Goal: Transaction & Acquisition: Purchase product/service

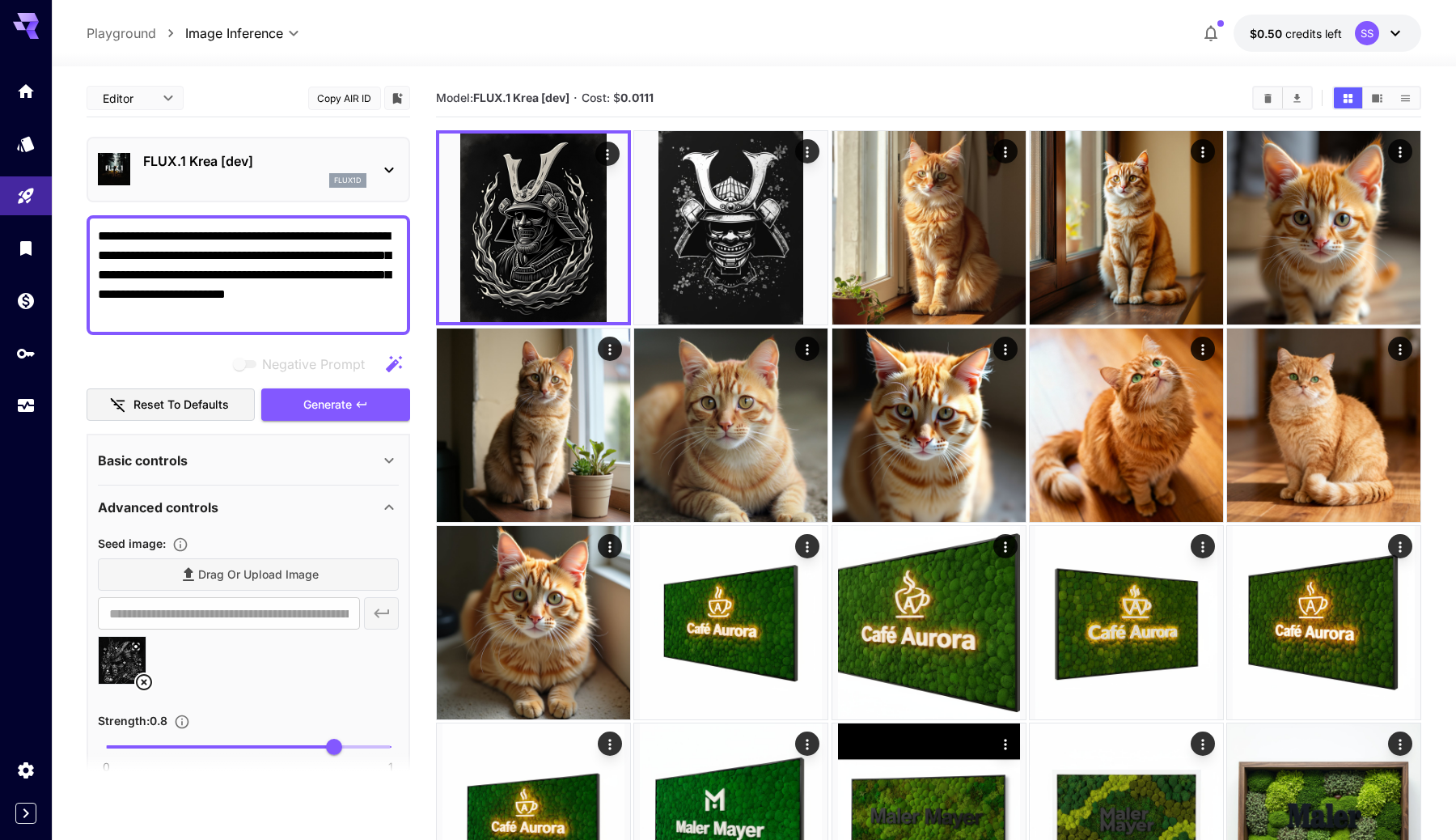
click at [22, 29] on icon at bounding box center [25, 21] width 26 height 17
click at [1281, 17] on button "$0.50 credits left SS" at bounding box center [1328, 33] width 188 height 37
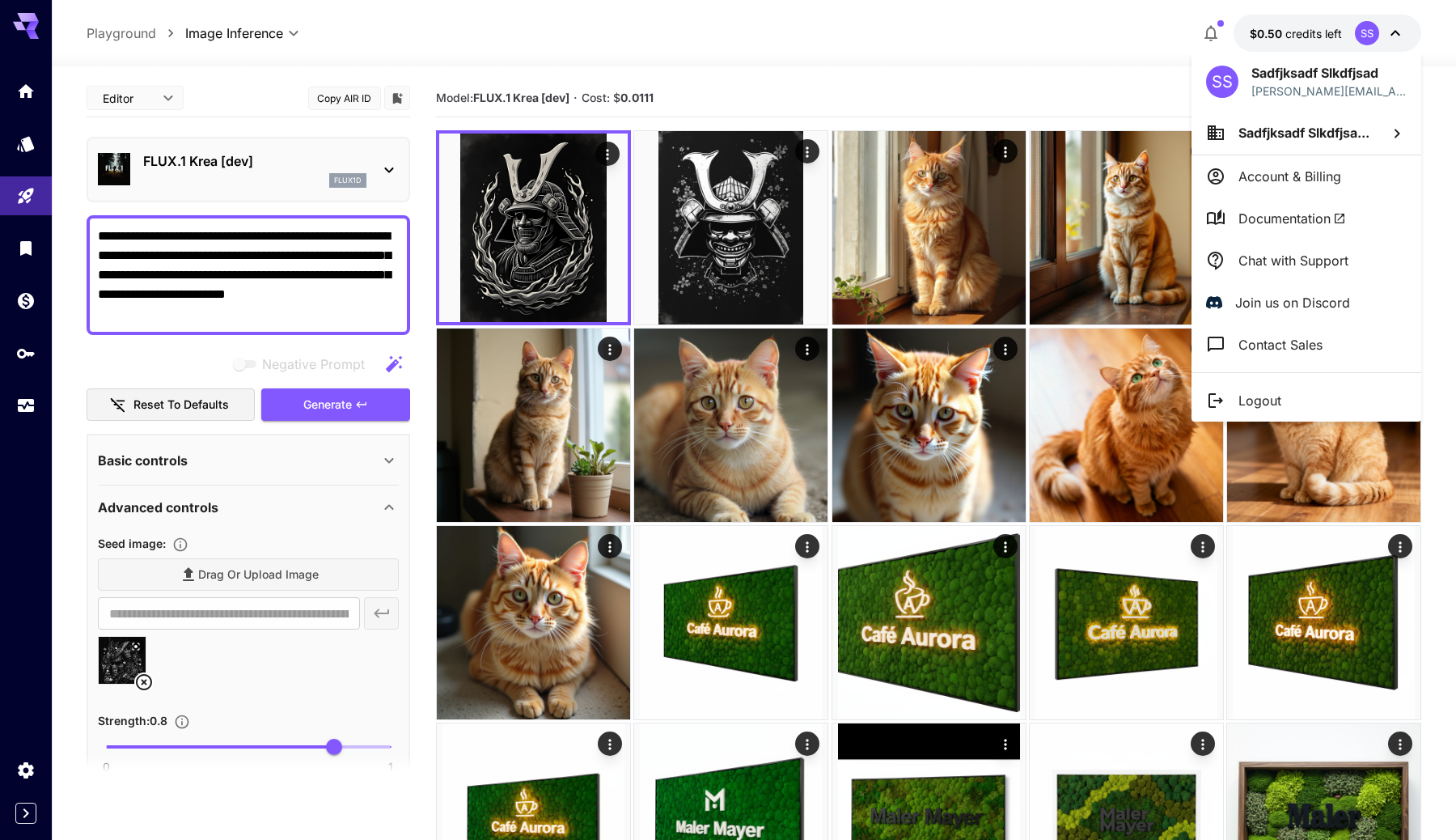
click at [1215, 24] on div at bounding box center [728, 420] width 1456 height 840
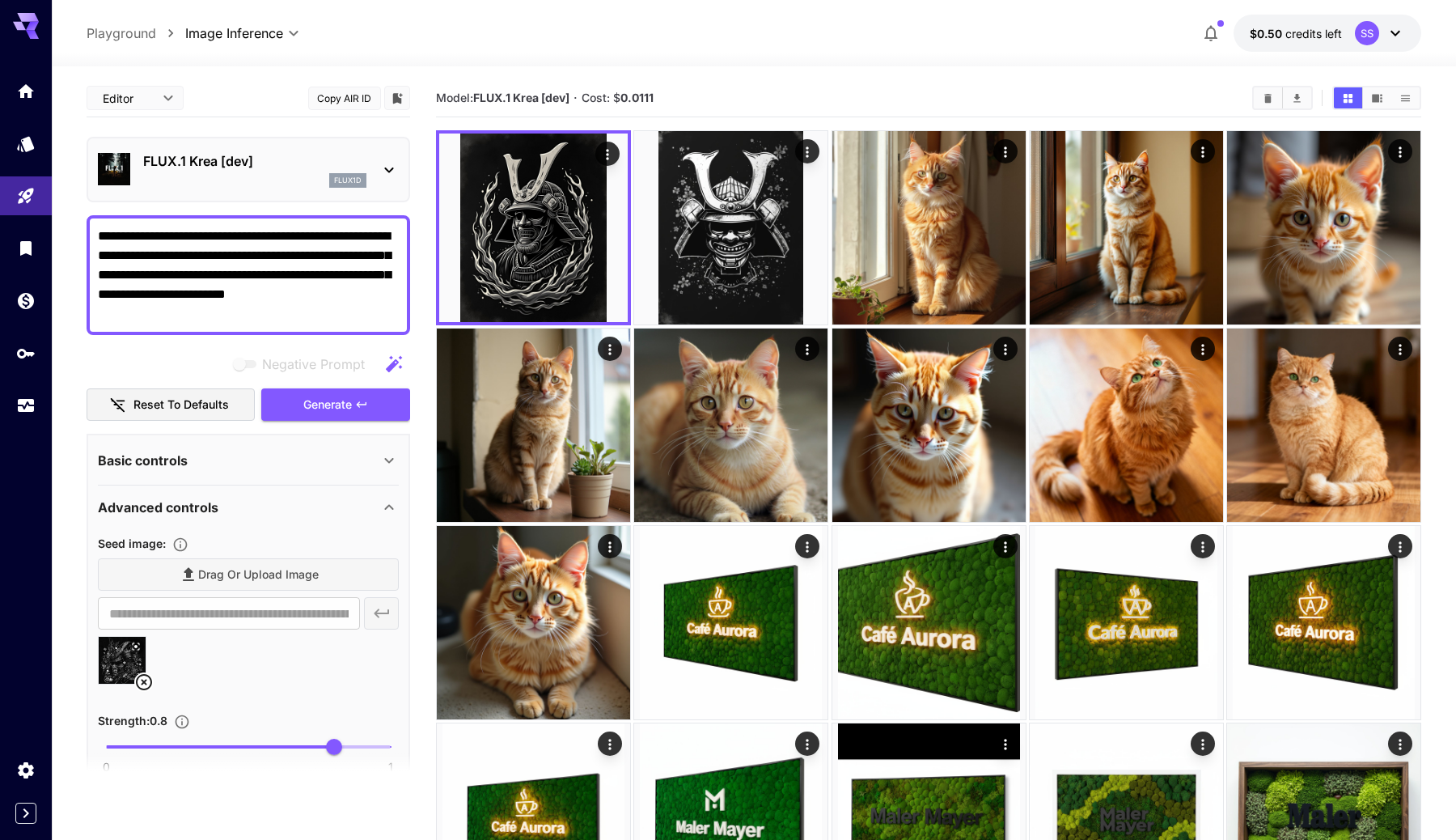
click at [1280, 16] on button "$0.50 credits left SS" at bounding box center [1328, 33] width 188 height 37
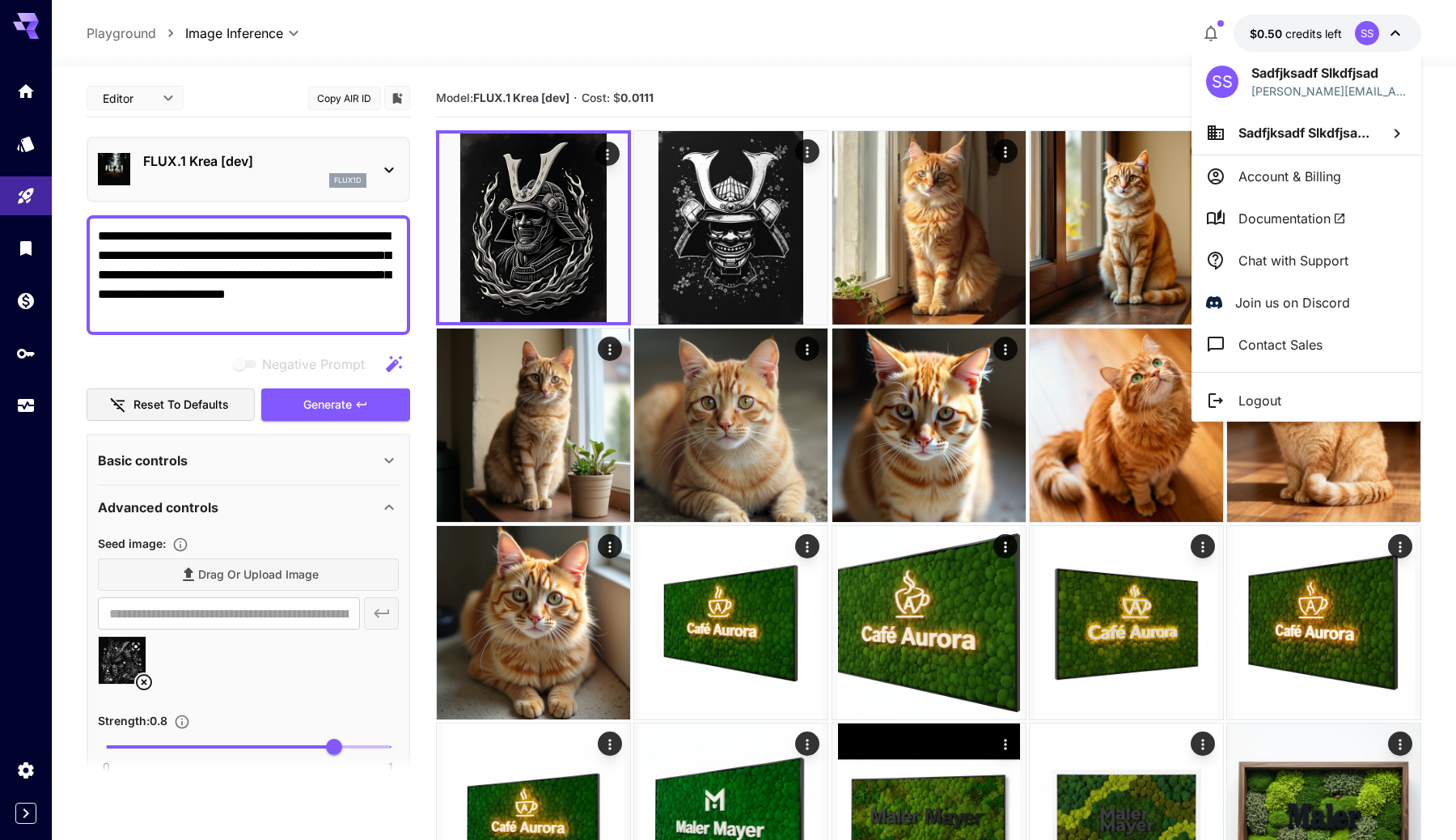
click at [1282, 184] on p "Account & Billing" at bounding box center [1290, 176] width 102 height 19
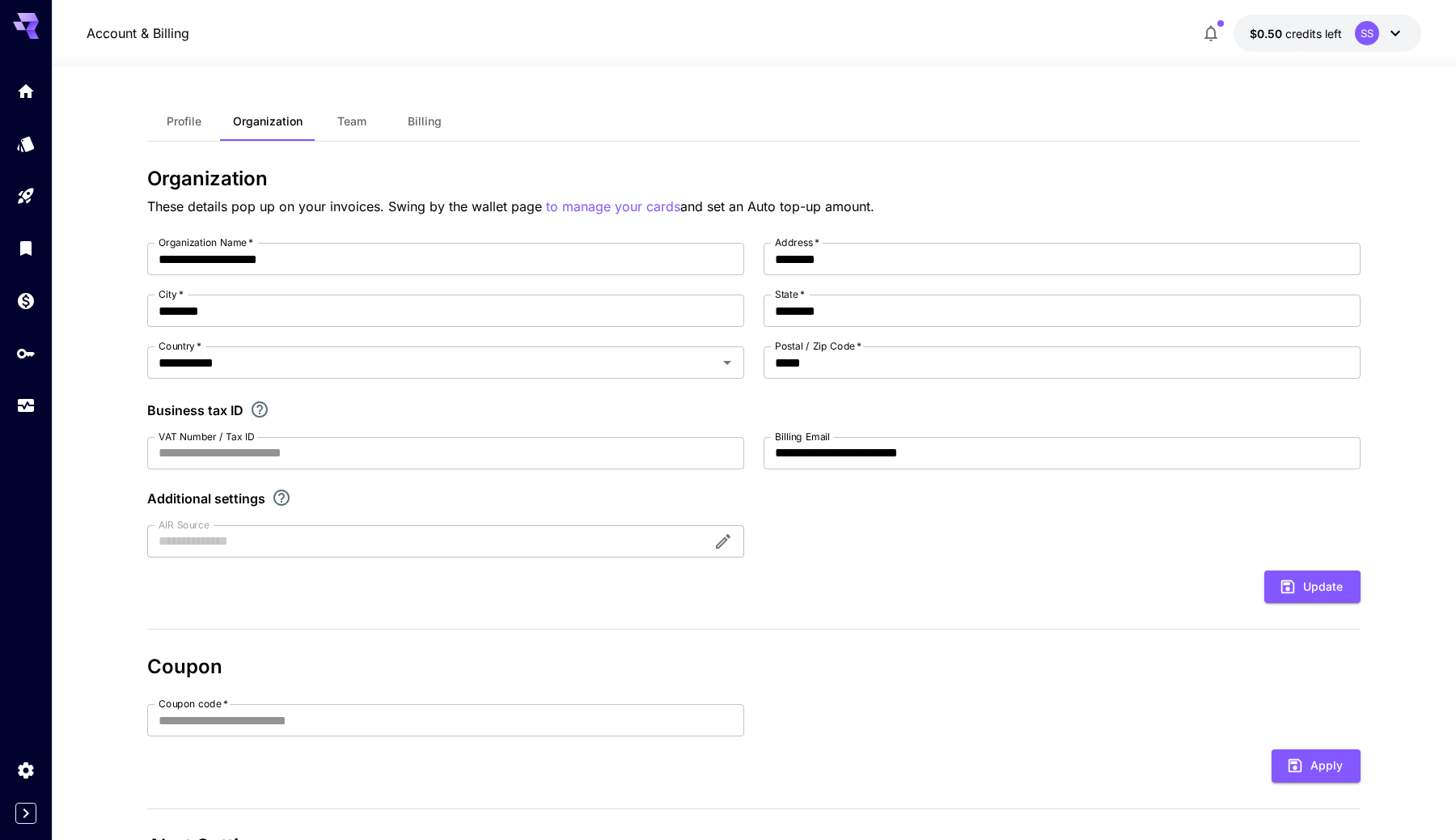
click at [330, 151] on div "**********" at bounding box center [754, 527] width 1213 height 851
click at [348, 124] on span "Team" at bounding box center [352, 121] width 29 height 14
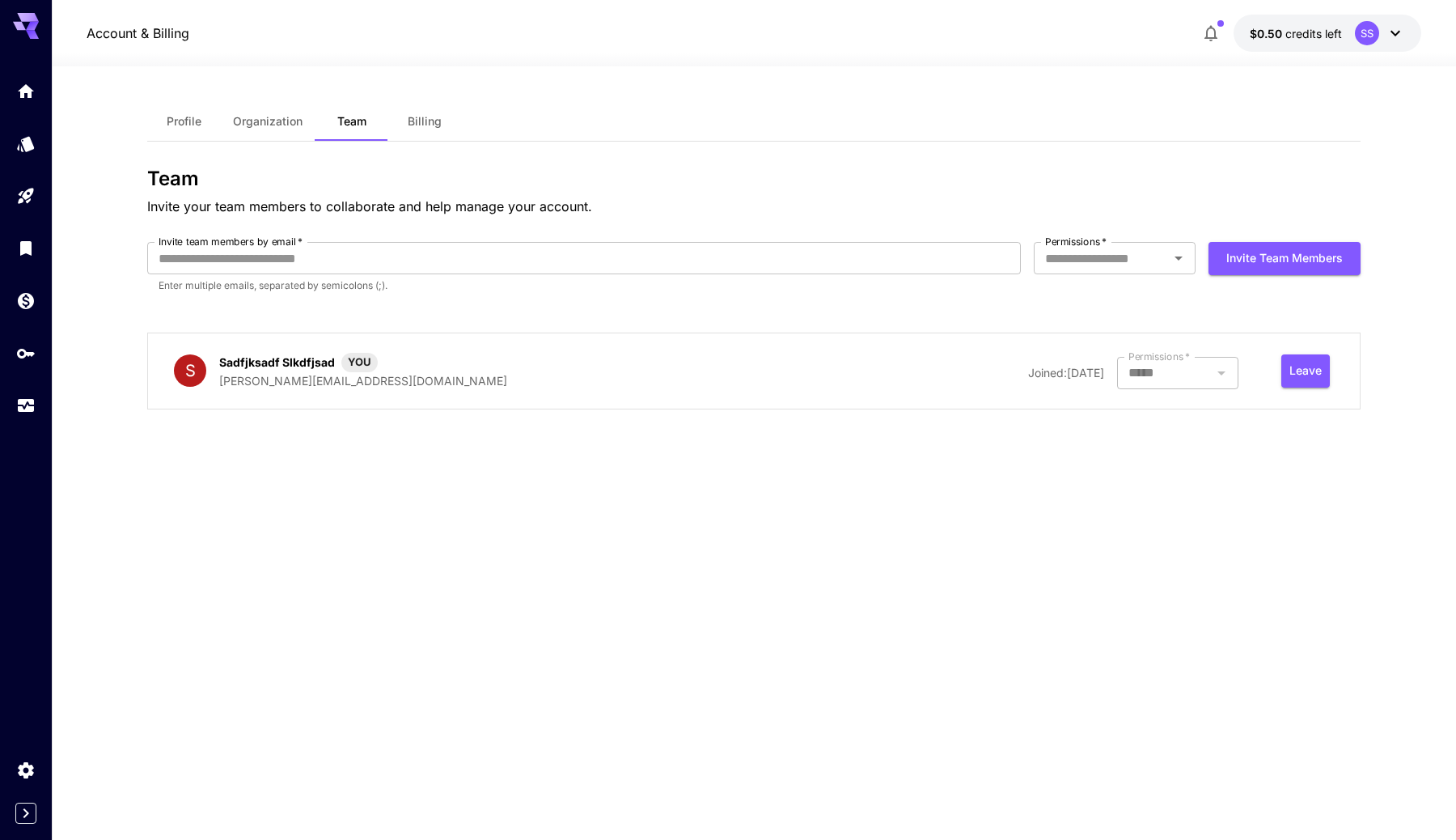
click at [420, 129] on button "Billing" at bounding box center [425, 121] width 73 height 39
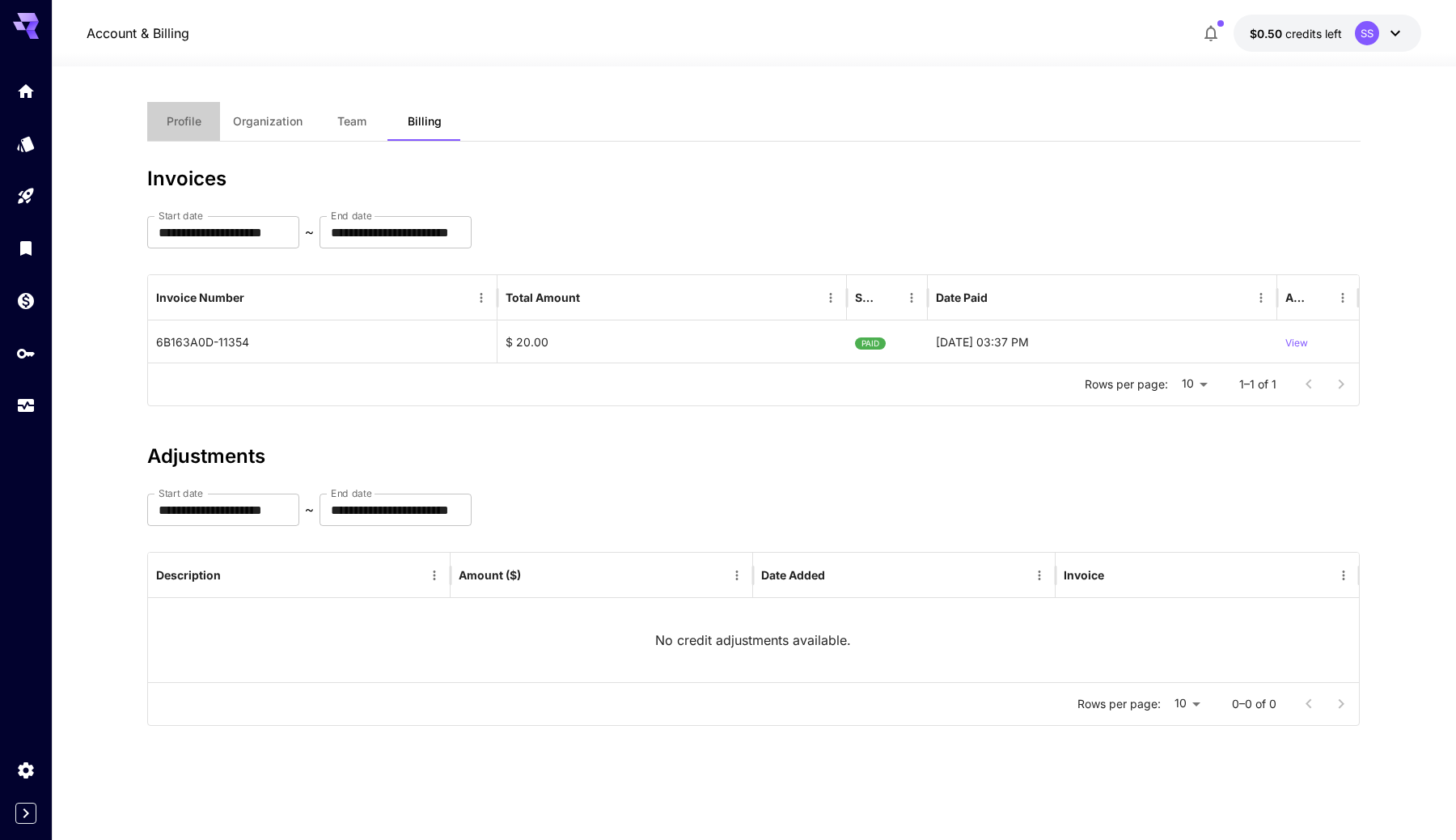
click at [180, 136] on button "Profile" at bounding box center [183, 121] width 73 height 39
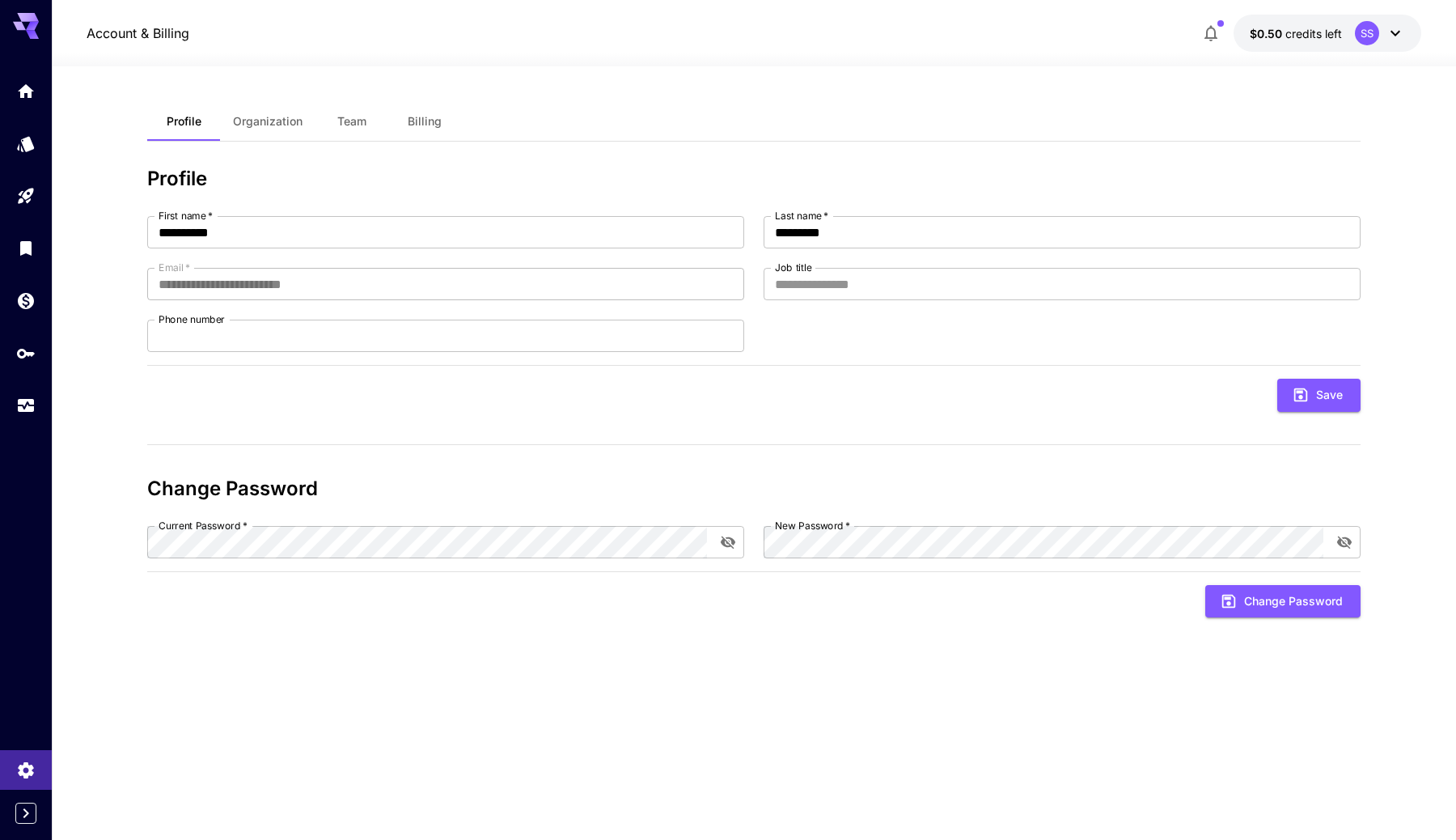
click at [1237, 56] on div at bounding box center [754, 56] width 1405 height 19
click at [1261, 34] on span "$0.50" at bounding box center [1267, 34] width 35 height 13
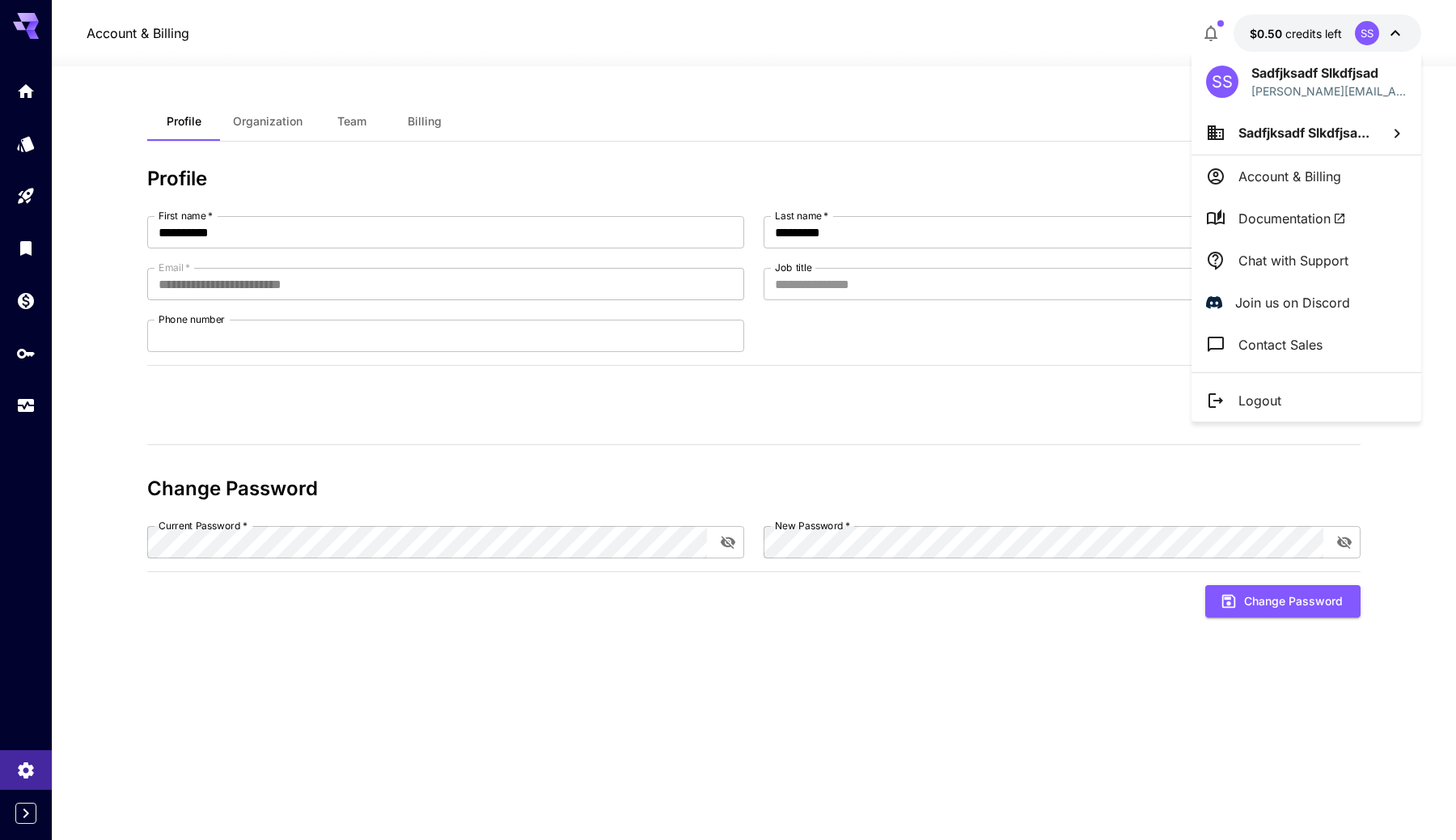
click at [37, 151] on div at bounding box center [728, 420] width 1456 height 840
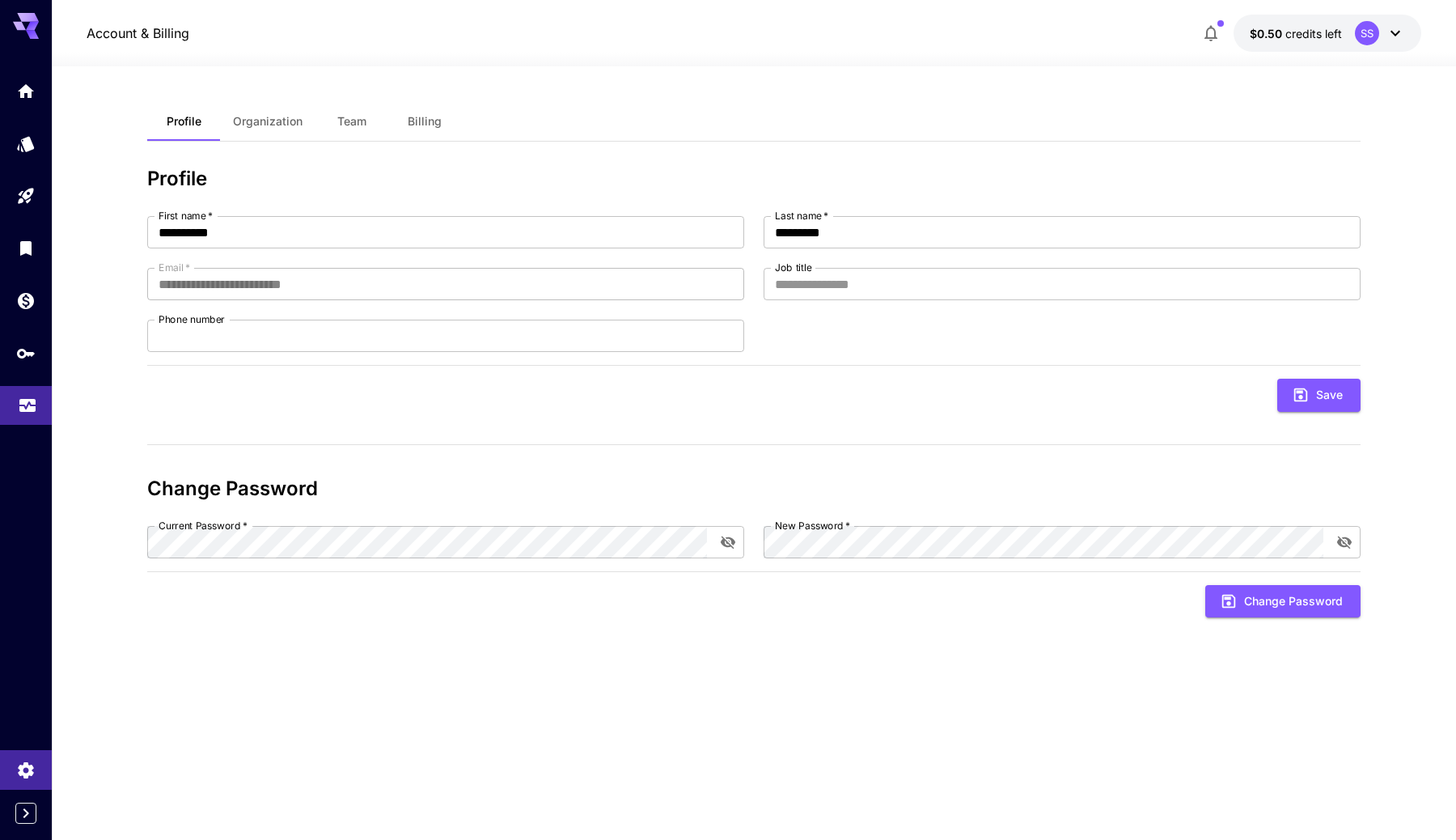
click at [26, 416] on link at bounding box center [26, 405] width 52 height 39
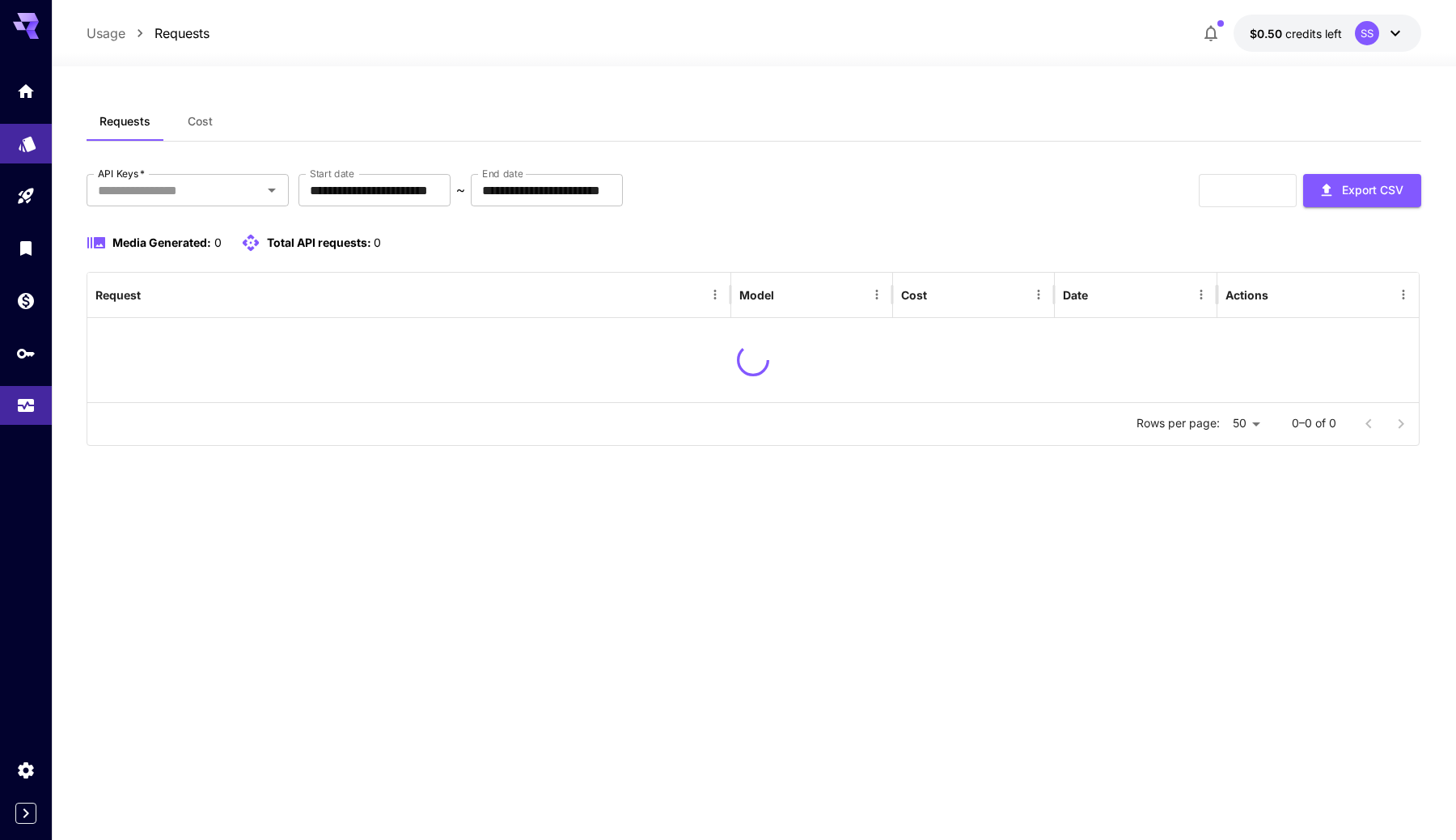
click at [39, 155] on link at bounding box center [26, 143] width 52 height 39
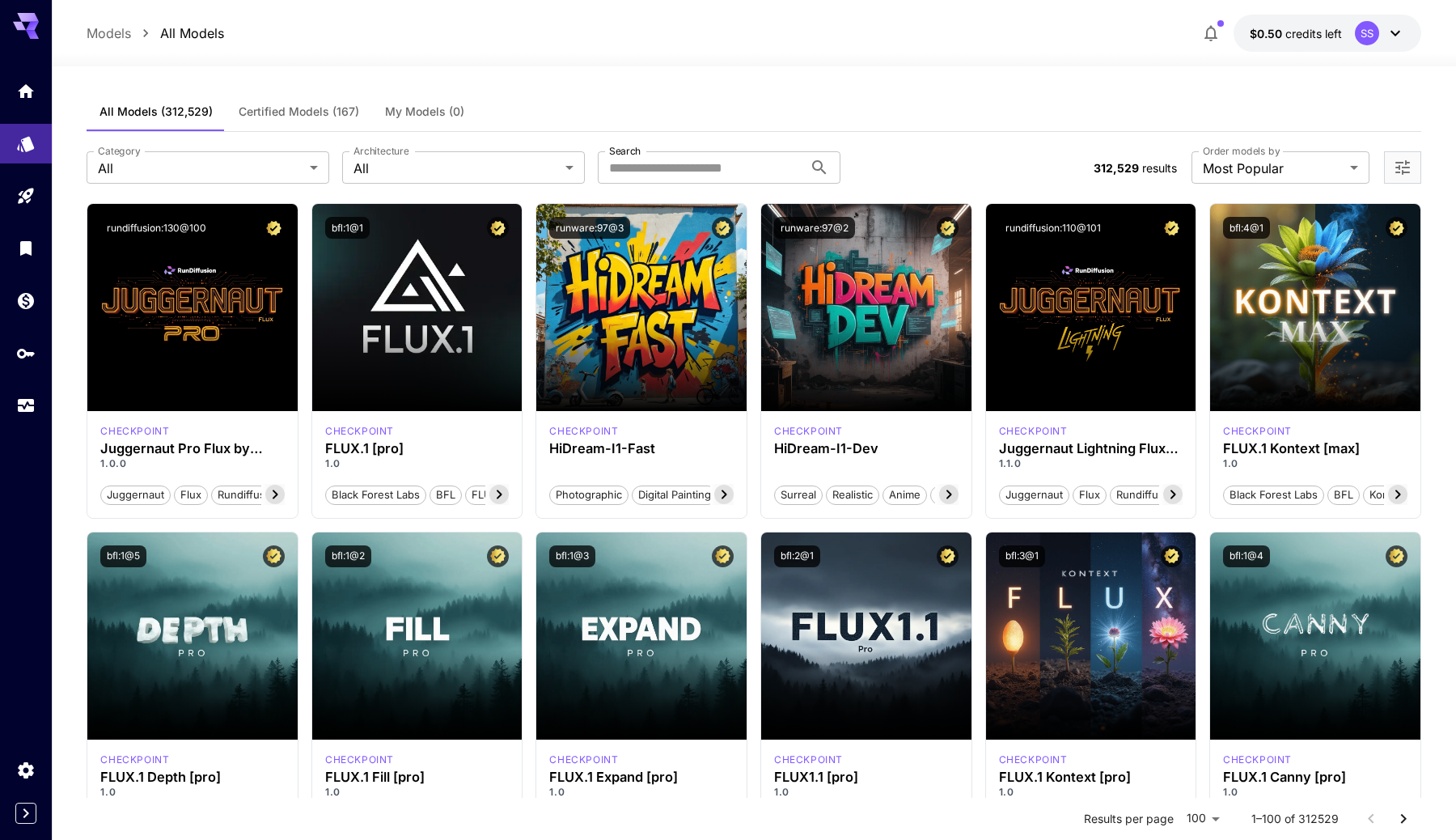
click at [23, 112] on div at bounding box center [26, 248] width 52 height 353
click at [32, 102] on link at bounding box center [26, 91] width 52 height 39
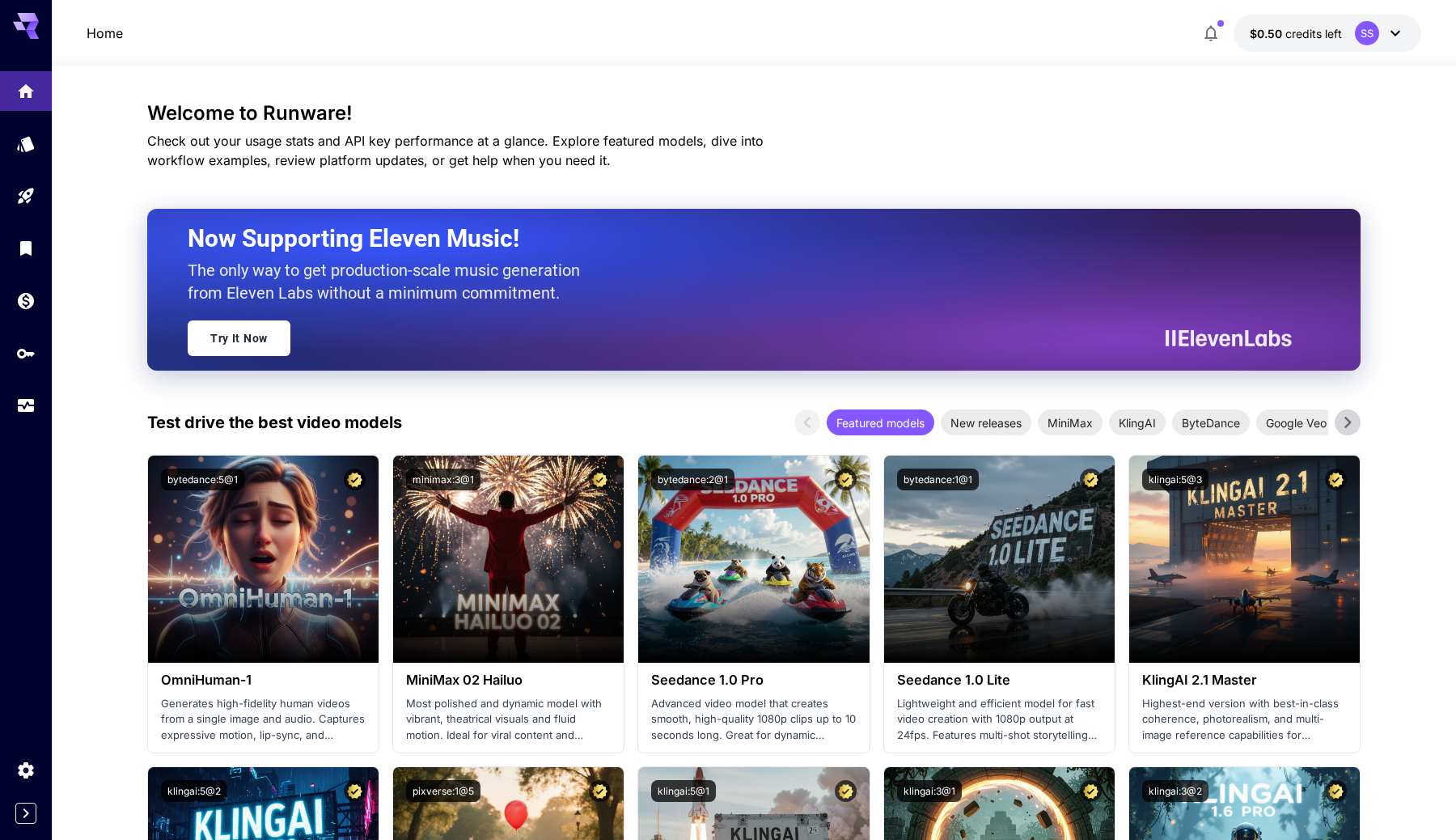
click at [1357, 44] on div "SS" at bounding box center [1380, 33] width 50 height 24
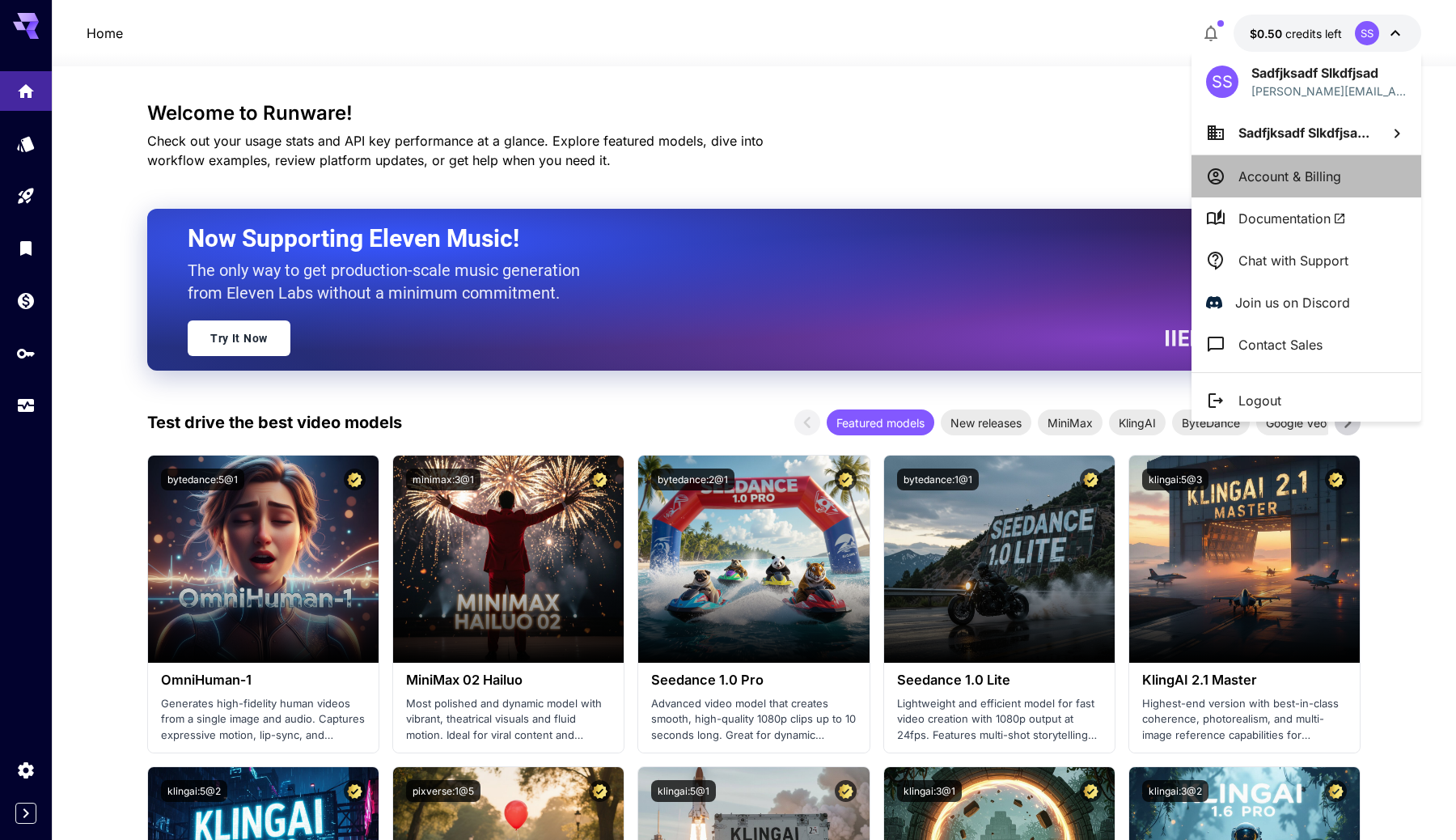
click at [1333, 180] on p "Account & Billing" at bounding box center [1290, 176] width 102 height 19
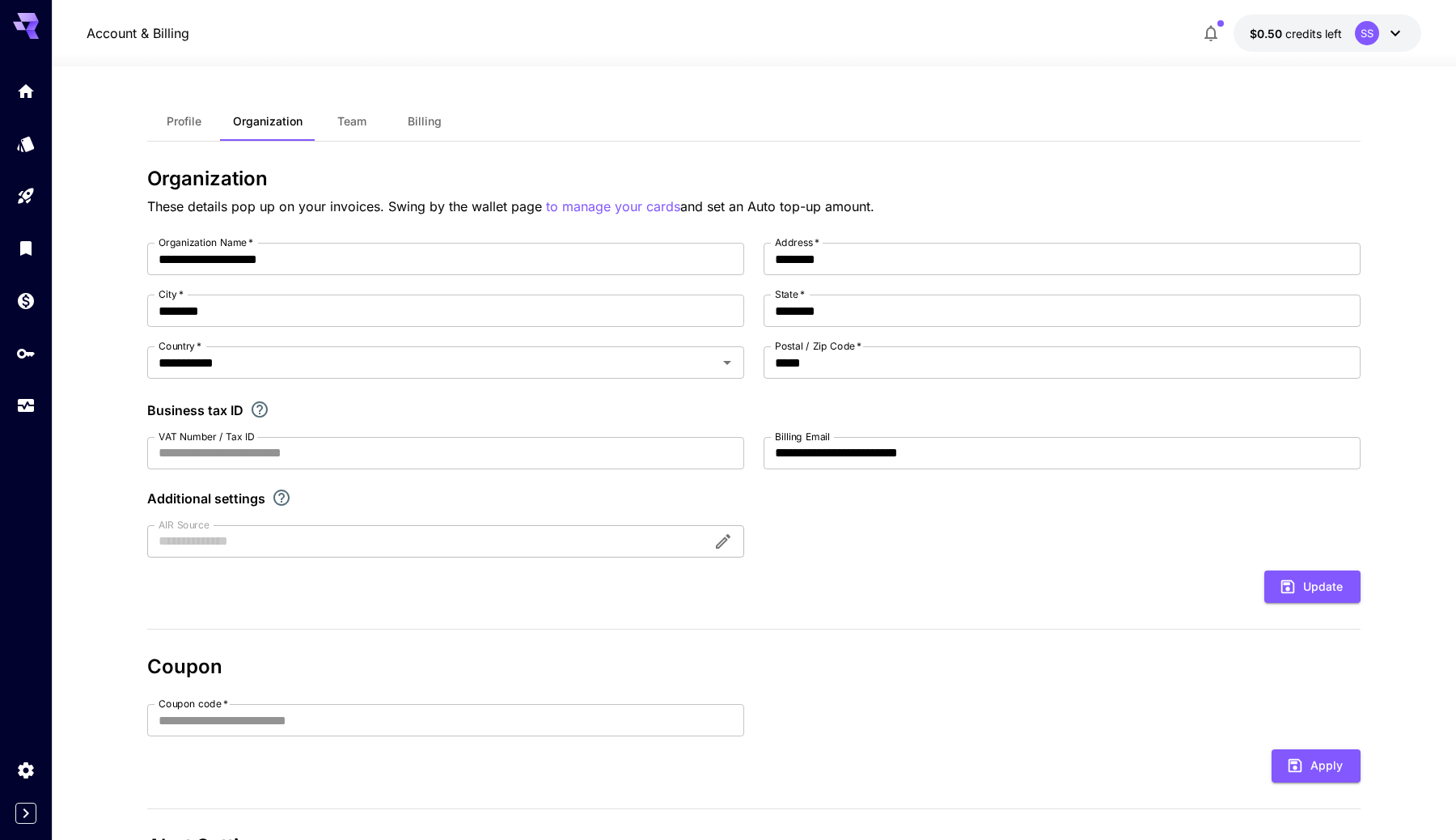
click at [438, 133] on button "Billing" at bounding box center [425, 121] width 73 height 39
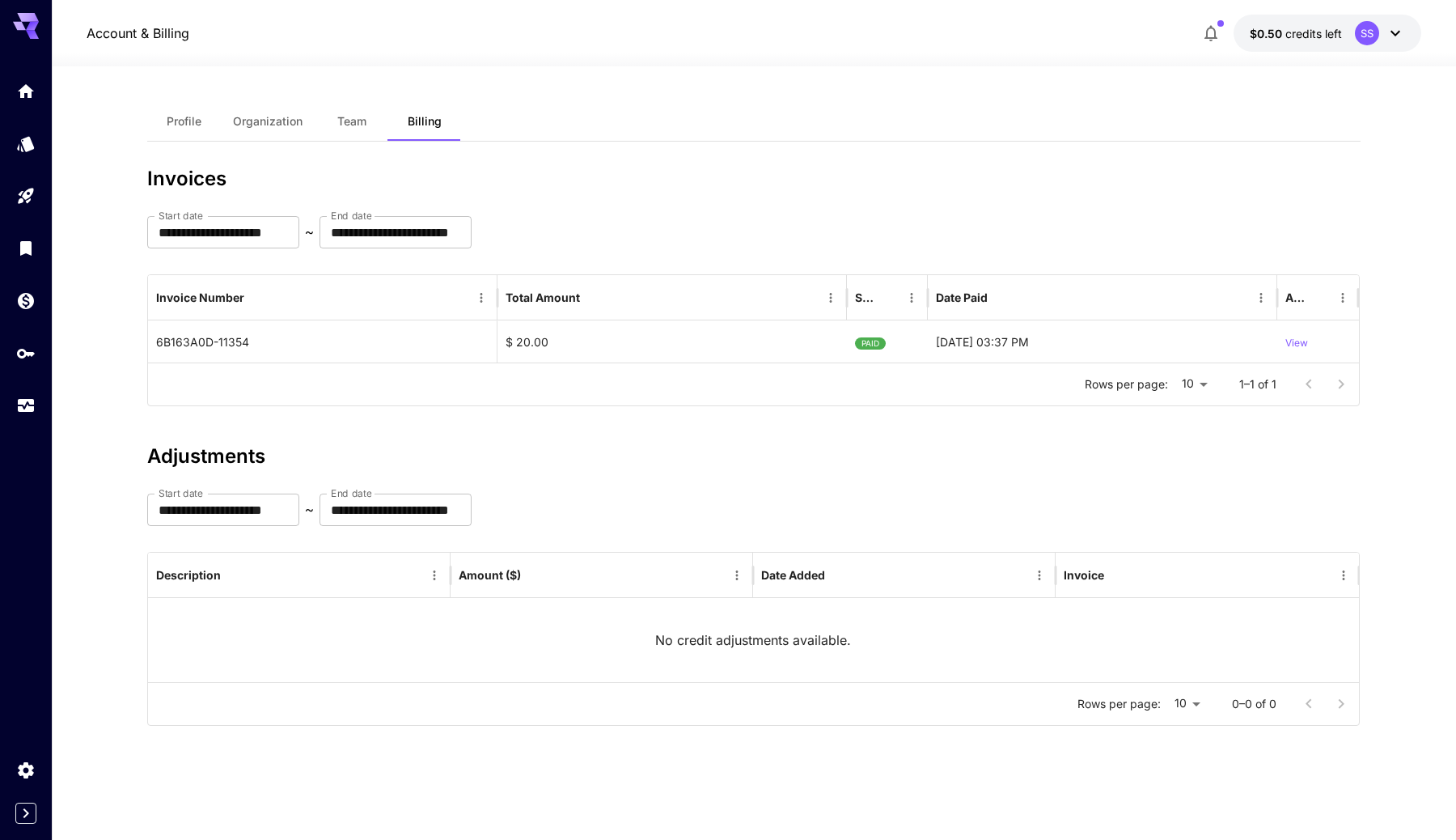
click at [199, 119] on span "Profile" at bounding box center [184, 121] width 34 height 14
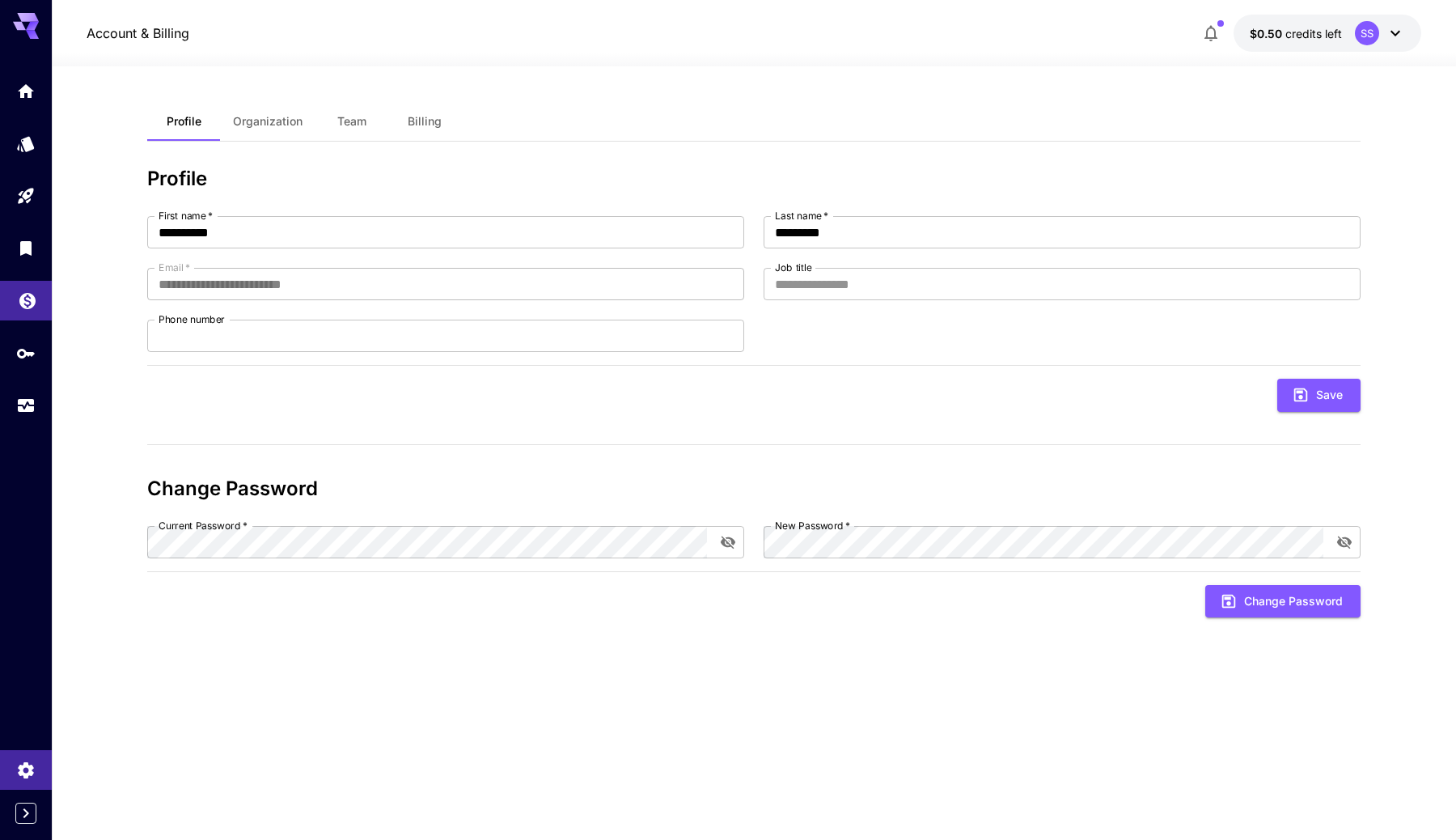
click at [27, 309] on link at bounding box center [26, 300] width 52 height 39
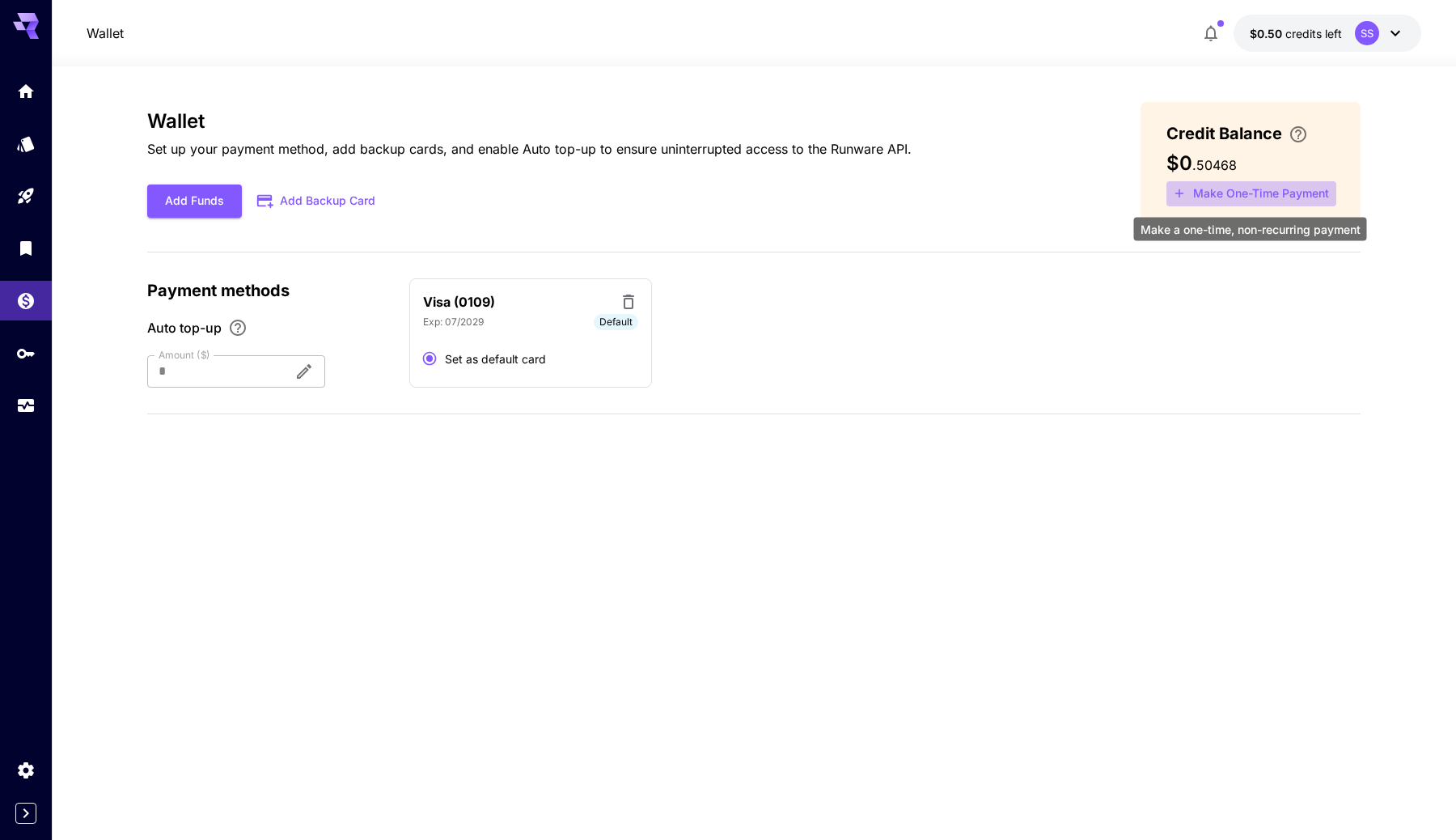
click at [1257, 190] on button "Make One-Time Payment" at bounding box center [1251, 194] width 170 height 25
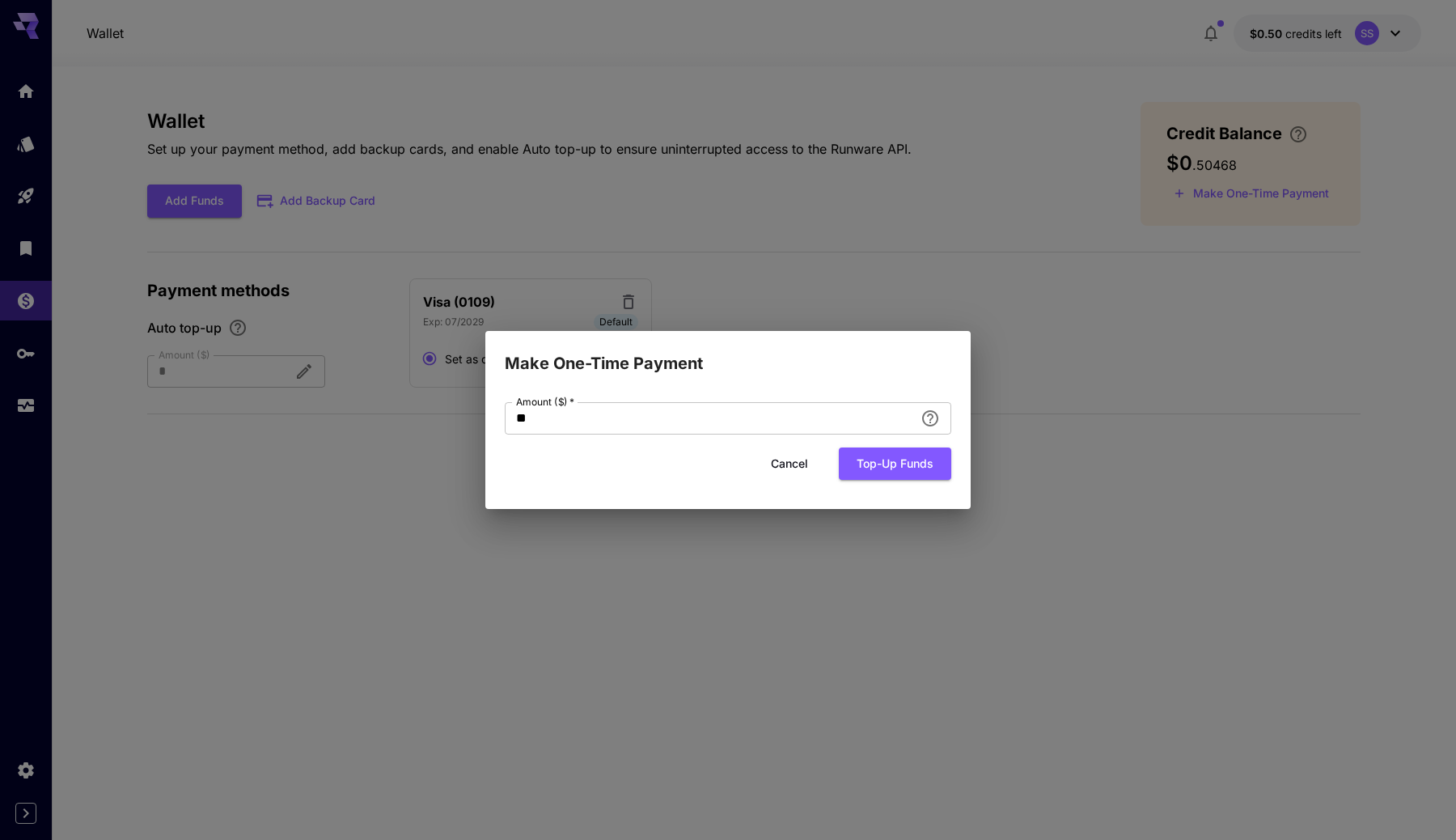
click at [801, 434] on form "Amount ($)   * ** Amount ($)   * Cancel Top-up funds" at bounding box center [728, 441] width 446 height 79
click at [810, 424] on input "**" at bounding box center [710, 418] width 410 height 33
type input "**"
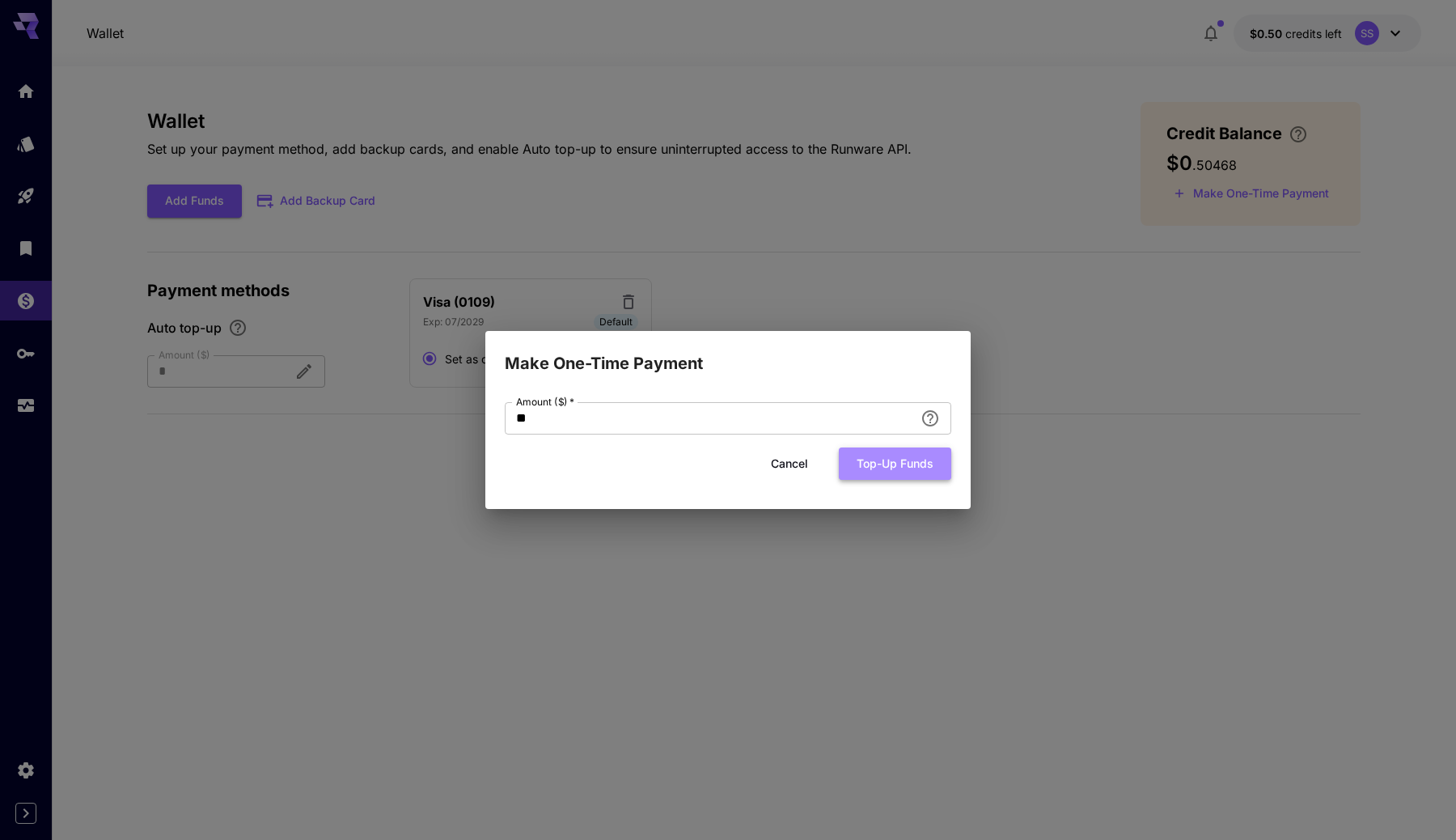
click at [878, 465] on button "Top-up funds" at bounding box center [895, 464] width 112 height 34
